Goal: Transaction & Acquisition: Purchase product/service

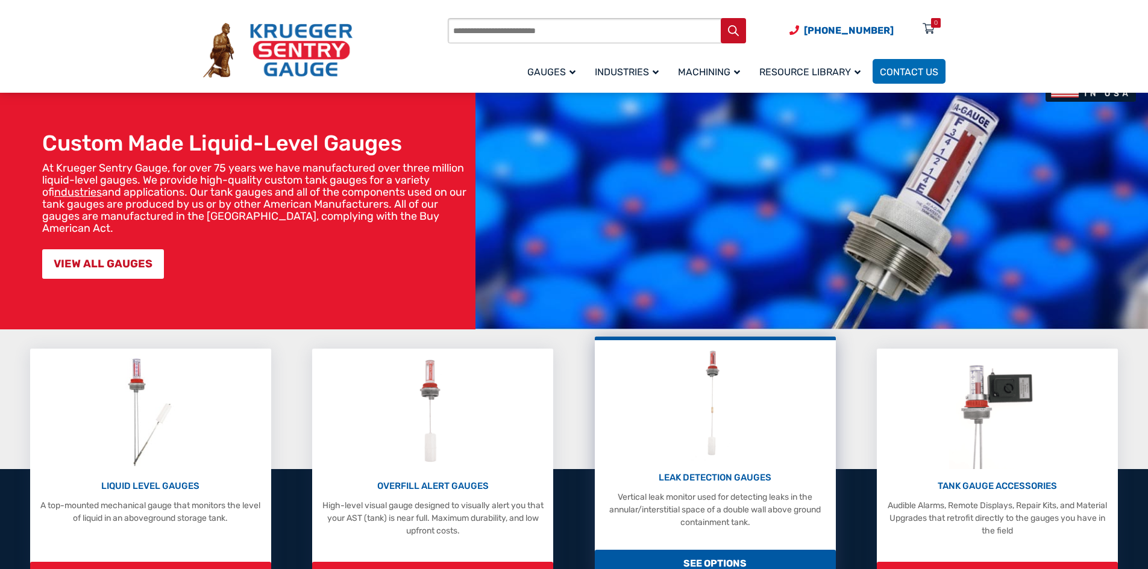
scroll to position [121, 0]
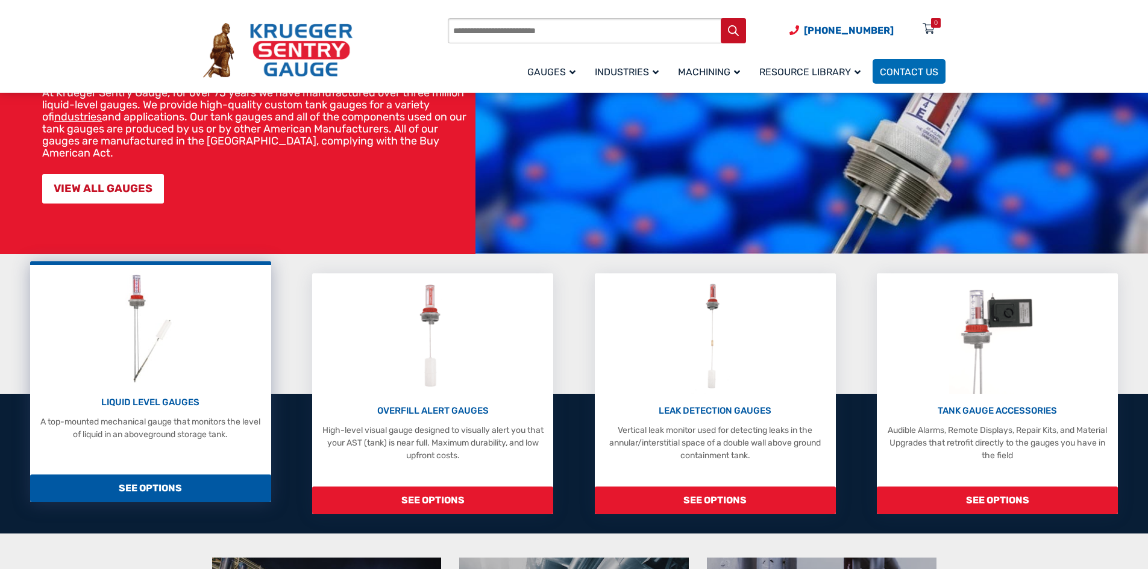
click at [167, 487] on span "SEE OPTIONS" at bounding box center [150, 489] width 241 height 28
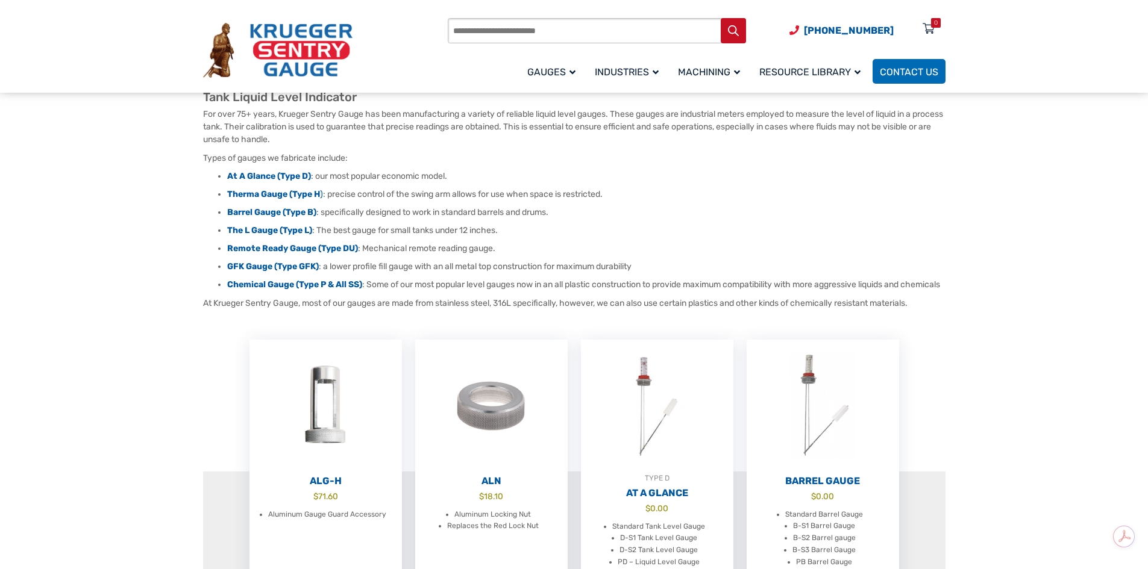
scroll to position [181, 0]
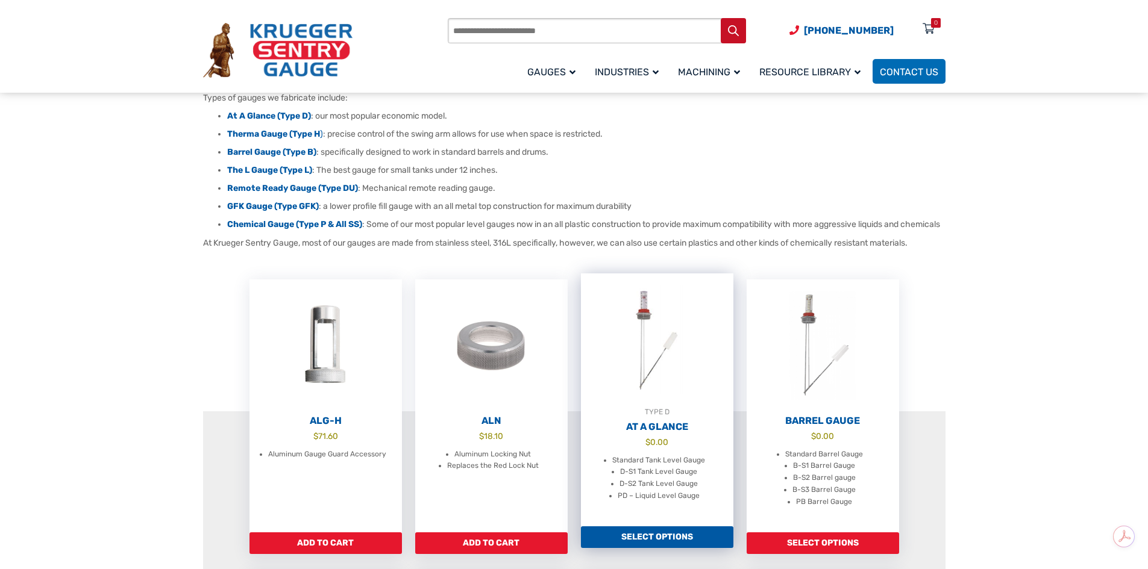
click at [665, 548] on link "Select options" at bounding box center [657, 538] width 152 height 22
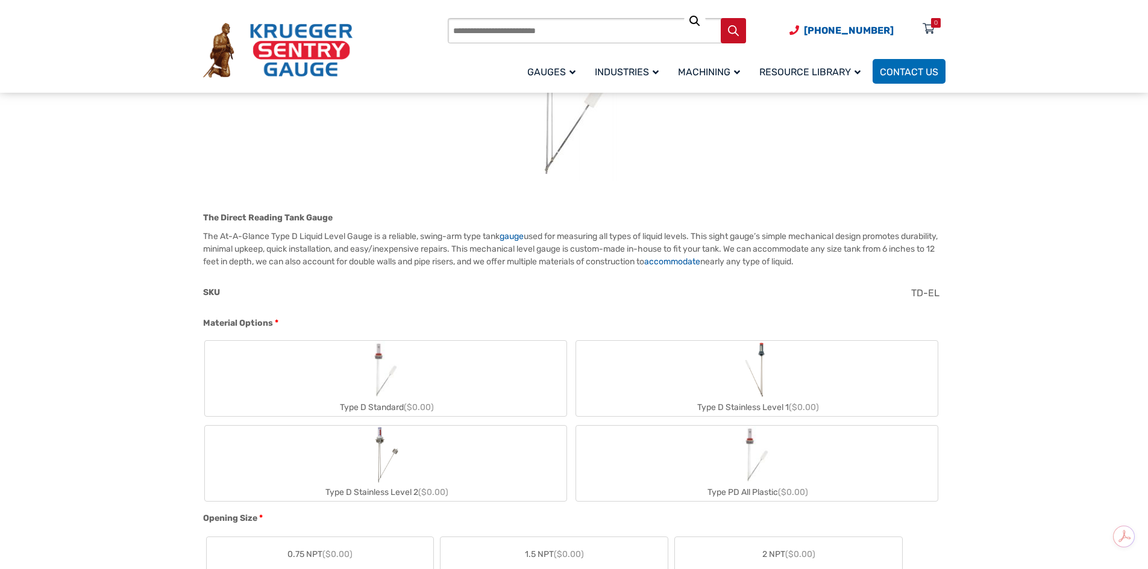
scroll to position [121, 0]
